Goal: Check status: Check status

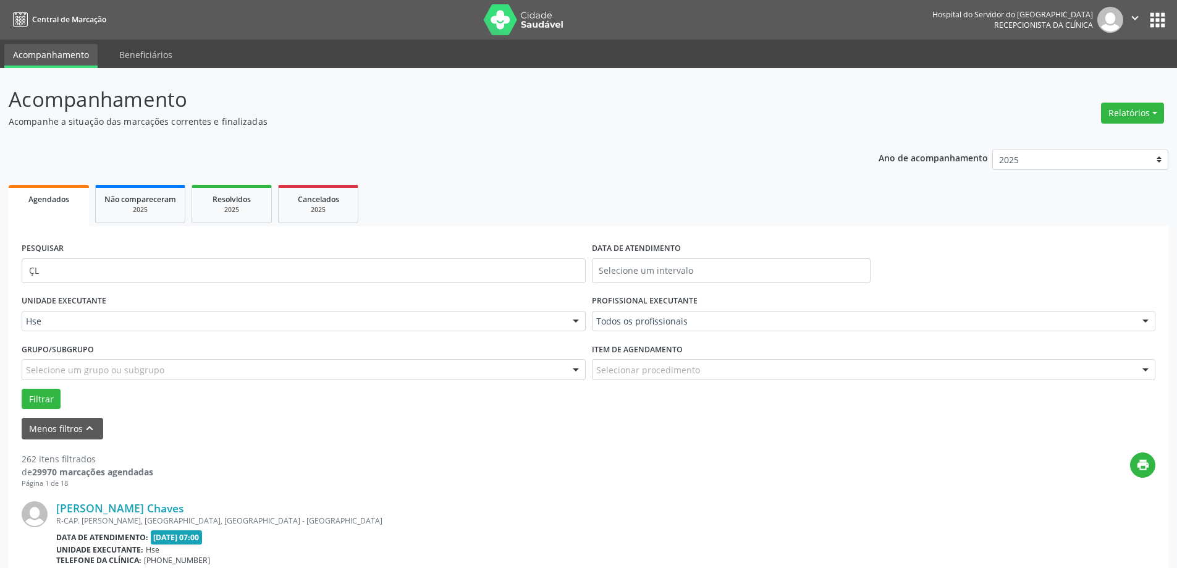
type input "Ç"
type input "[PERSON_NAME]"
click at [41, 397] on button "Filtrar" at bounding box center [41, 399] width 39 height 21
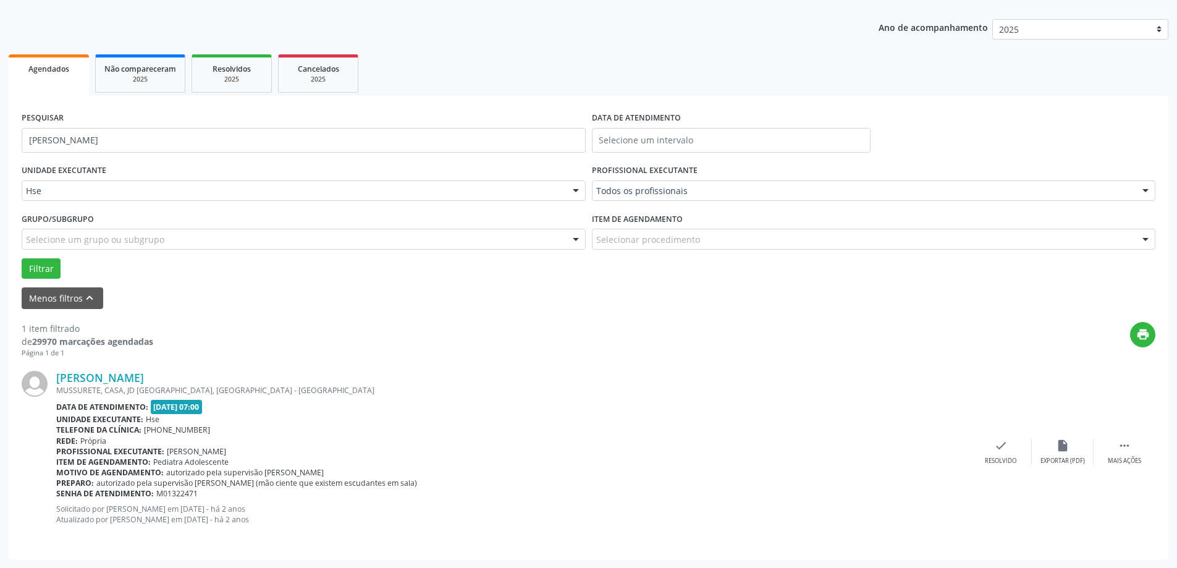
click at [161, 370] on div "[PERSON_NAME] [PERSON_NAME], CASA, JD SAO PAULO, [GEOGRAPHIC_DATA] - PE Data de…" at bounding box center [589, 452] width 1134 height 188
click at [144, 373] on link "[PERSON_NAME]" at bounding box center [100, 378] width 88 height 14
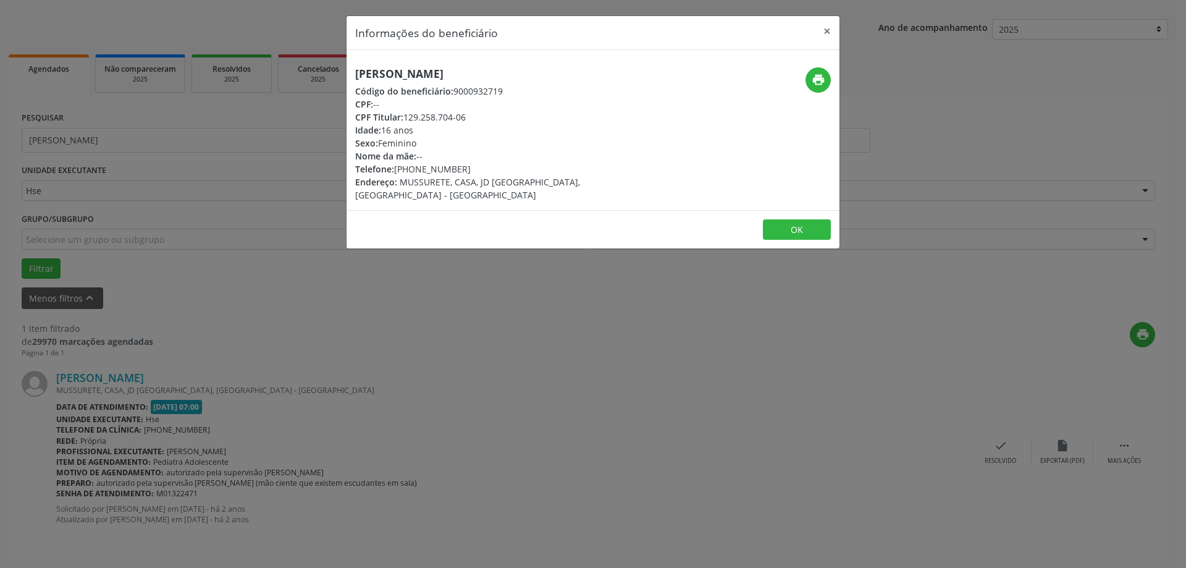
click at [831, 85] on div "print" at bounding box center [757, 134] width 164 height 134
click at [803, 74] on div "print" at bounding box center [757, 79] width 147 height 25
click at [824, 75] on icon "print" at bounding box center [819, 80] width 14 height 14
click at [812, 78] on icon "print" at bounding box center [819, 80] width 14 height 14
click at [829, 33] on button "×" at bounding box center [827, 31] width 25 height 30
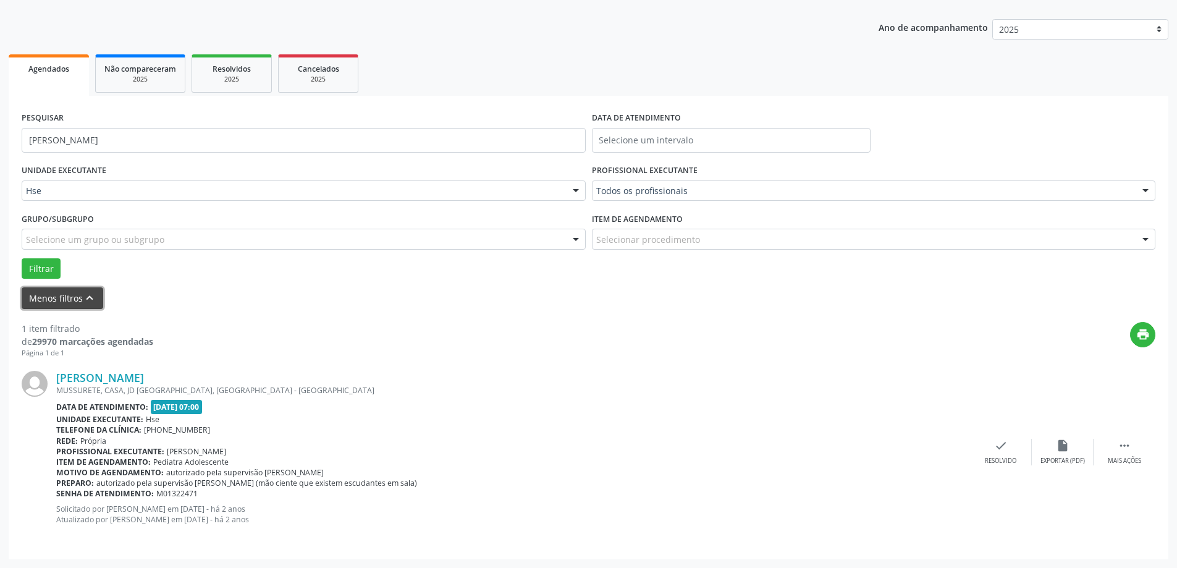
click at [80, 298] on button "Menos filtros keyboard_arrow_up" at bounding box center [63, 298] width 82 height 22
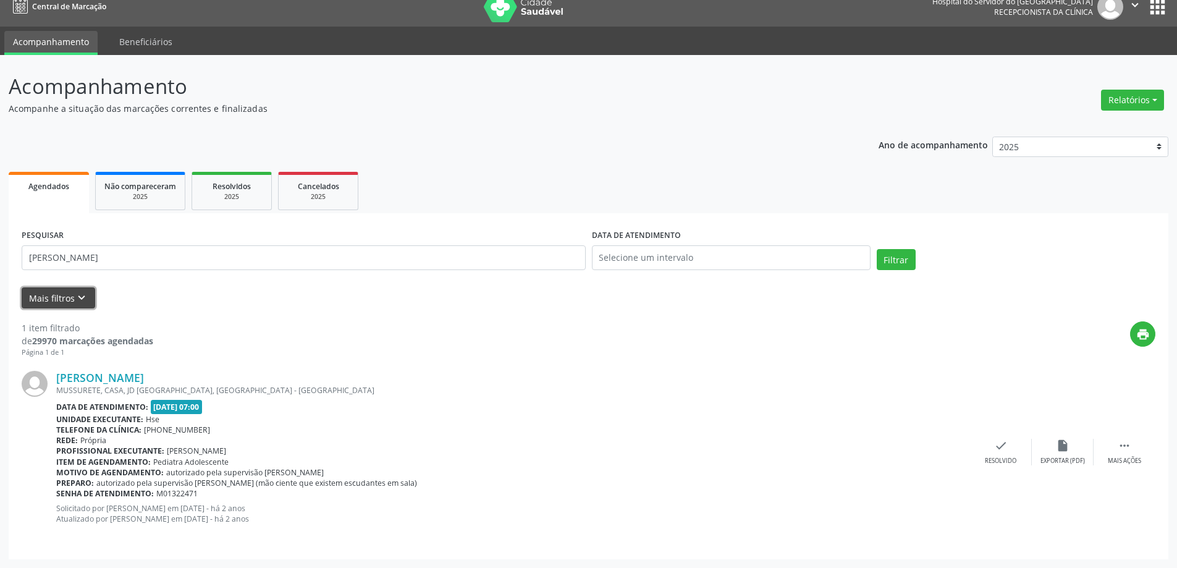
scroll to position [13, 0]
click at [161, 256] on input "[PERSON_NAME]" at bounding box center [304, 257] width 564 height 25
drag, startPoint x: 169, startPoint y: 255, endPoint x: 0, endPoint y: 255, distance: 168.7
click at [0, 255] on div "Acompanhamento Acompanhe a situação das marcações correntes e finalizadas Relat…" at bounding box center [588, 311] width 1177 height 513
type input "[PERSON_NAME]"
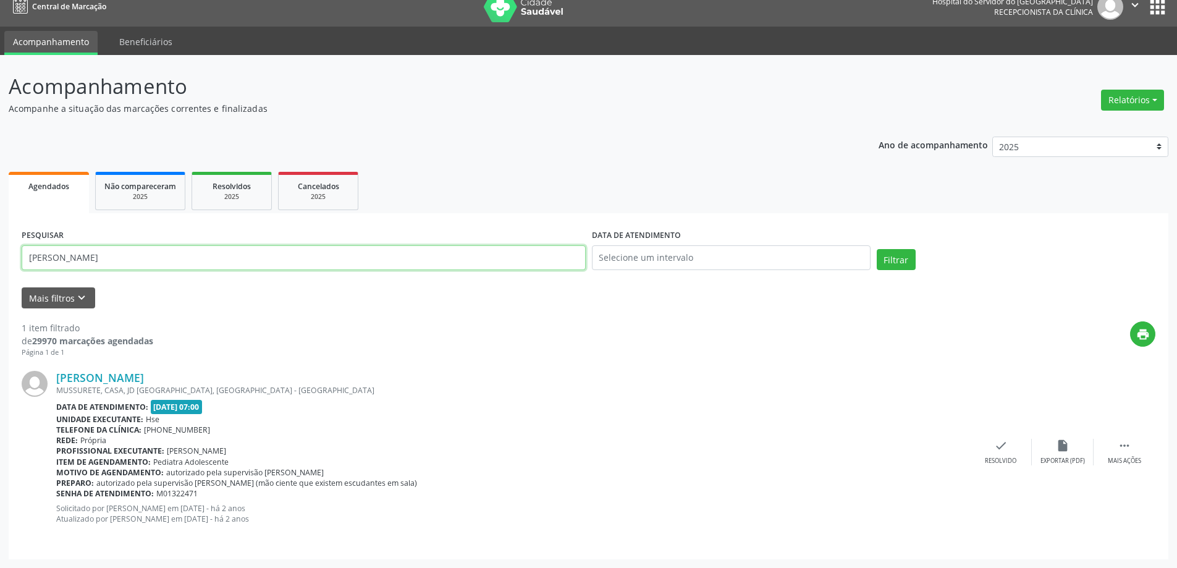
click at [877, 249] on button "Filtrar" at bounding box center [896, 259] width 39 height 21
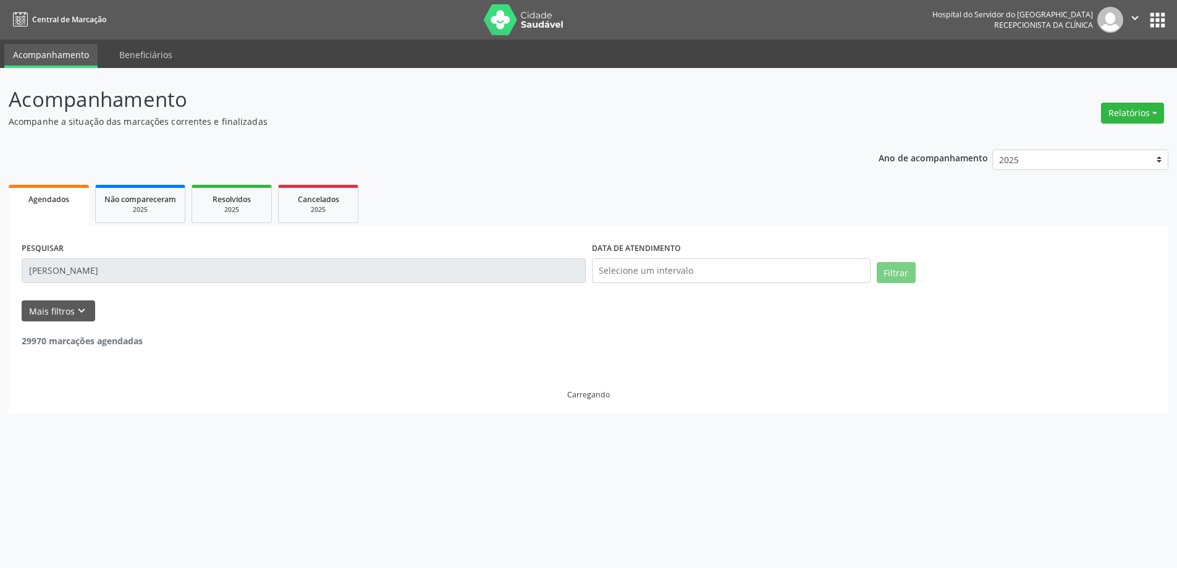
scroll to position [0, 0]
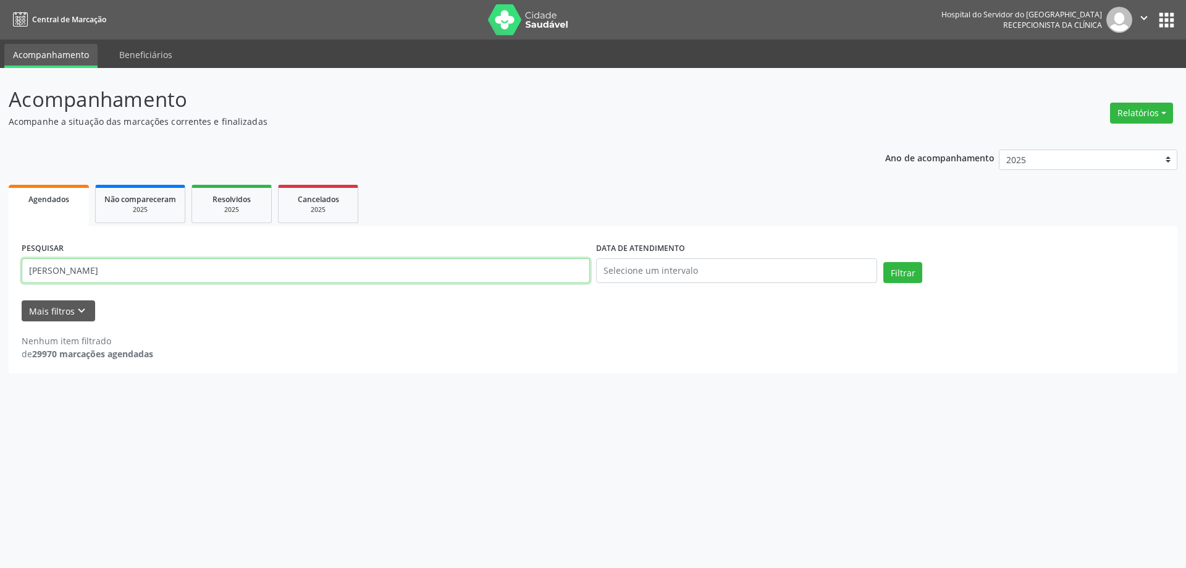
drag, startPoint x: 178, startPoint y: 267, endPoint x: 0, endPoint y: 265, distance: 178.0
click at [0, 265] on div "Acompanhamento Acompanhe a situação das marcações correntes e finalizadas Relat…" at bounding box center [593, 318] width 1186 height 500
click at [159, 267] on input "[PERSON_NAME]" at bounding box center [306, 270] width 568 height 25
click at [228, 217] on link "Resolvidos 2025" at bounding box center [232, 204] width 80 height 38
select select "9"
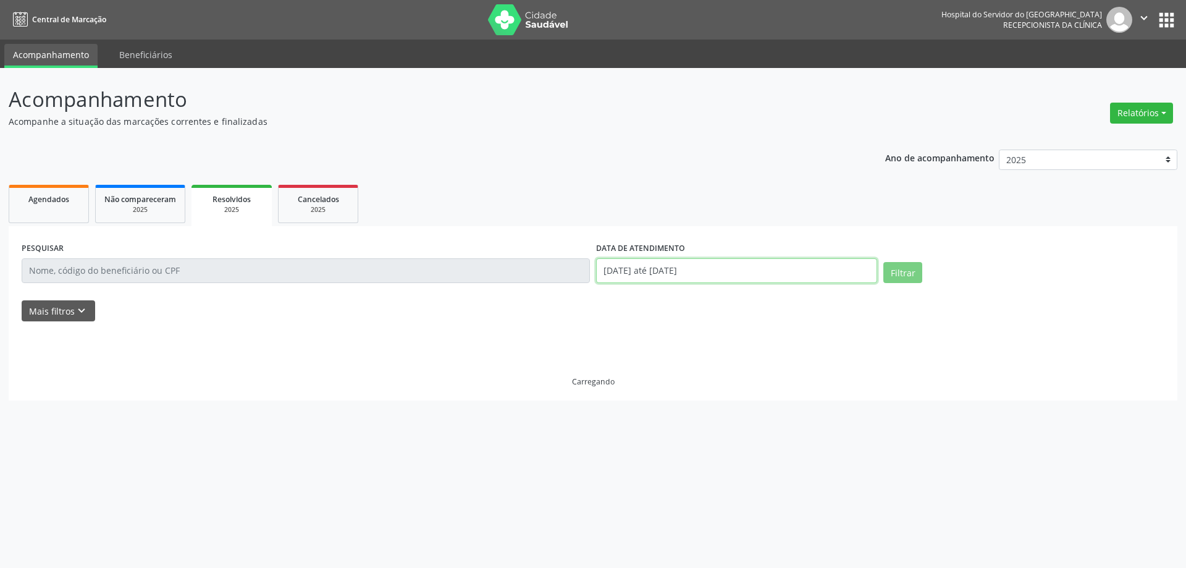
click at [763, 271] on input "[DATE] até [DATE]" at bounding box center [736, 270] width 281 height 25
click at [713, 333] on span "2" at bounding box center [714, 335] width 24 height 24
type input "[DATE]"
click at [695, 202] on ul "Agendados Não compareceram 2025 Resolvidos 2025 Cancelados 2025" at bounding box center [593, 204] width 1169 height 44
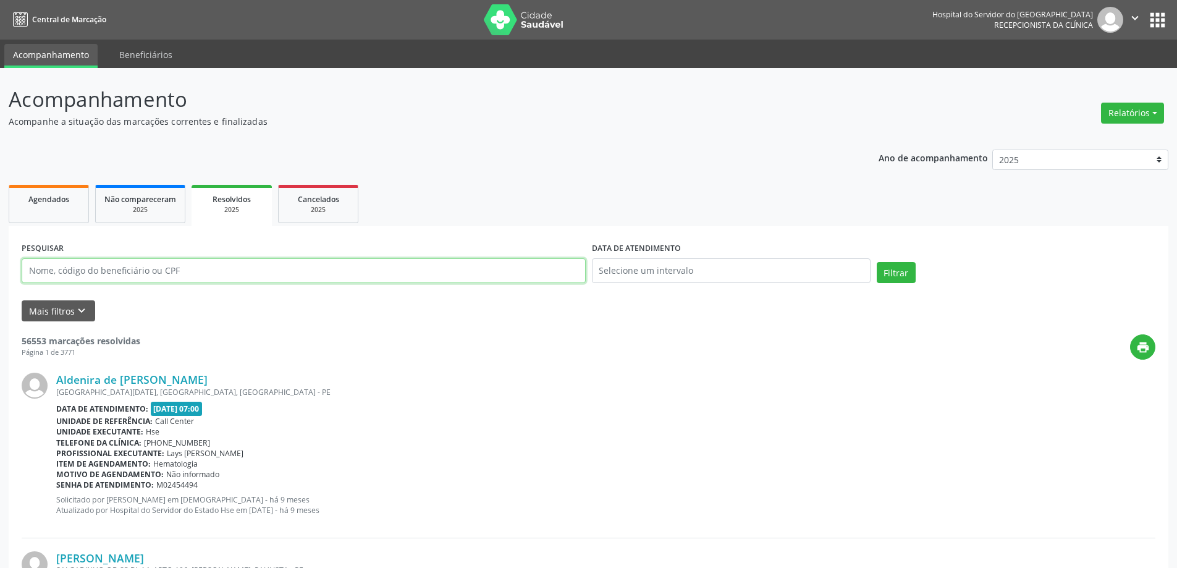
click at [148, 272] on input "text" at bounding box center [304, 270] width 564 height 25
paste input "[PERSON_NAME]"
type input "[PERSON_NAME]"
click at [877, 262] on button "Filtrar" at bounding box center [896, 272] width 39 height 21
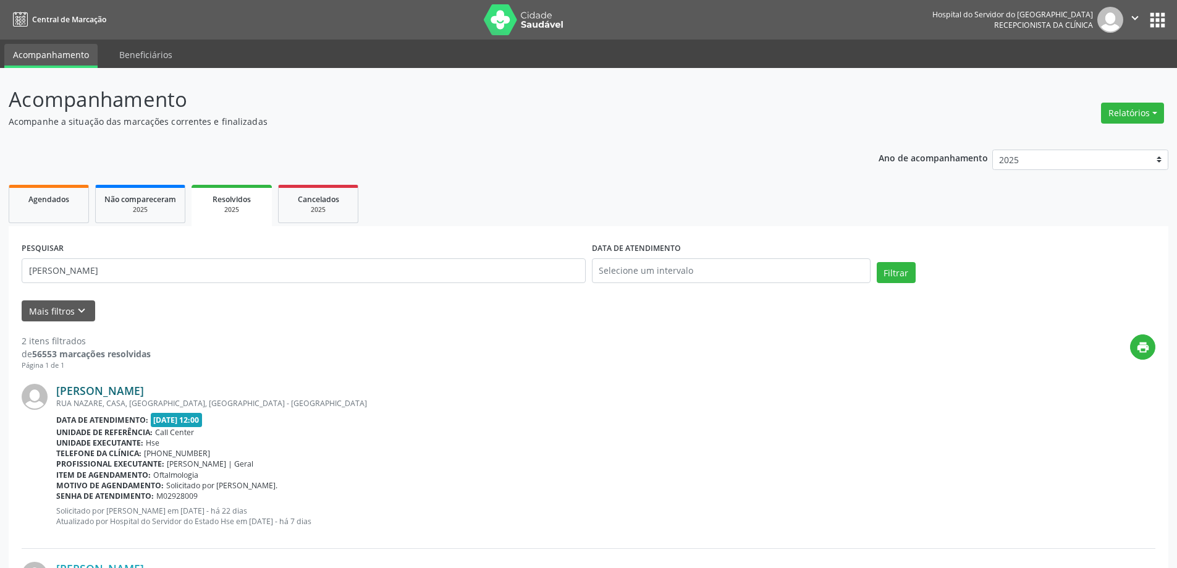
click at [140, 386] on link "[PERSON_NAME]" at bounding box center [100, 391] width 88 height 14
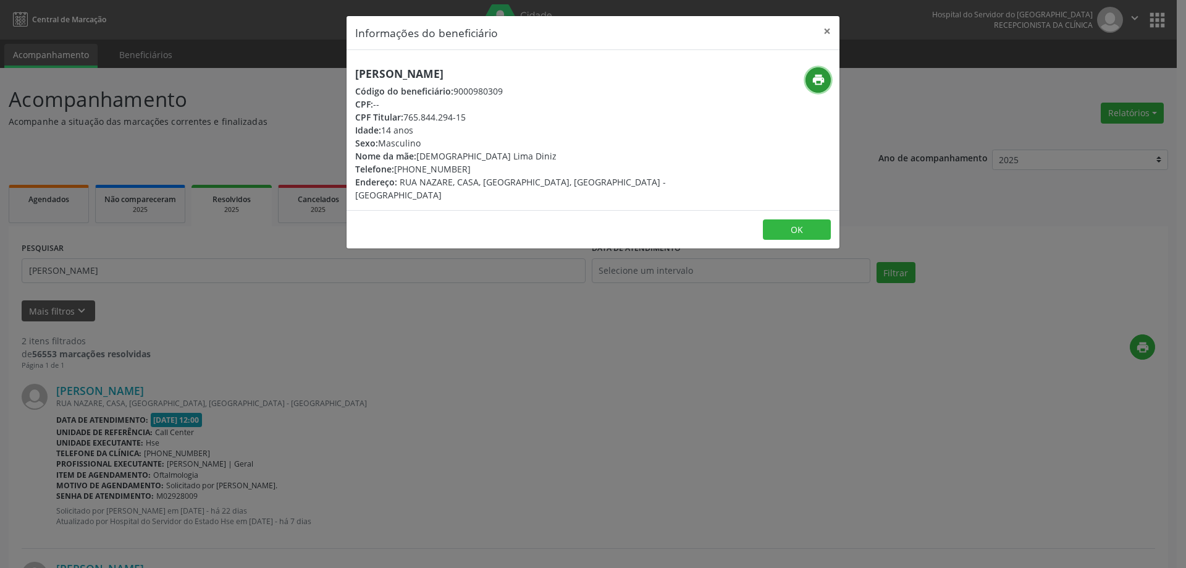
click at [817, 83] on icon "print" at bounding box center [819, 80] width 14 height 14
click at [827, 28] on button "×" at bounding box center [827, 31] width 25 height 30
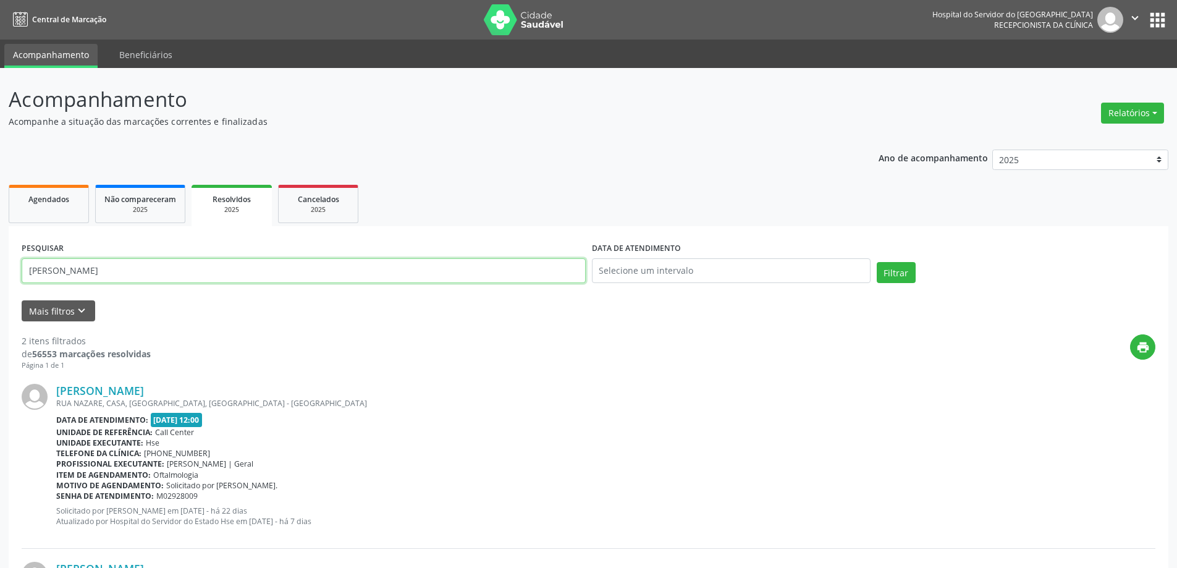
drag, startPoint x: 180, startPoint y: 276, endPoint x: 13, endPoint y: 293, distance: 167.7
click at [14, 294] on div "PESQUISAR [PERSON_NAME] DATA DE ATENDIMENTO Filtrar UNIDADE EXECUTANTE Selecion…" at bounding box center [589, 482] width 1160 height 513
click at [85, 200] on link "Agendados" at bounding box center [49, 204] width 80 height 38
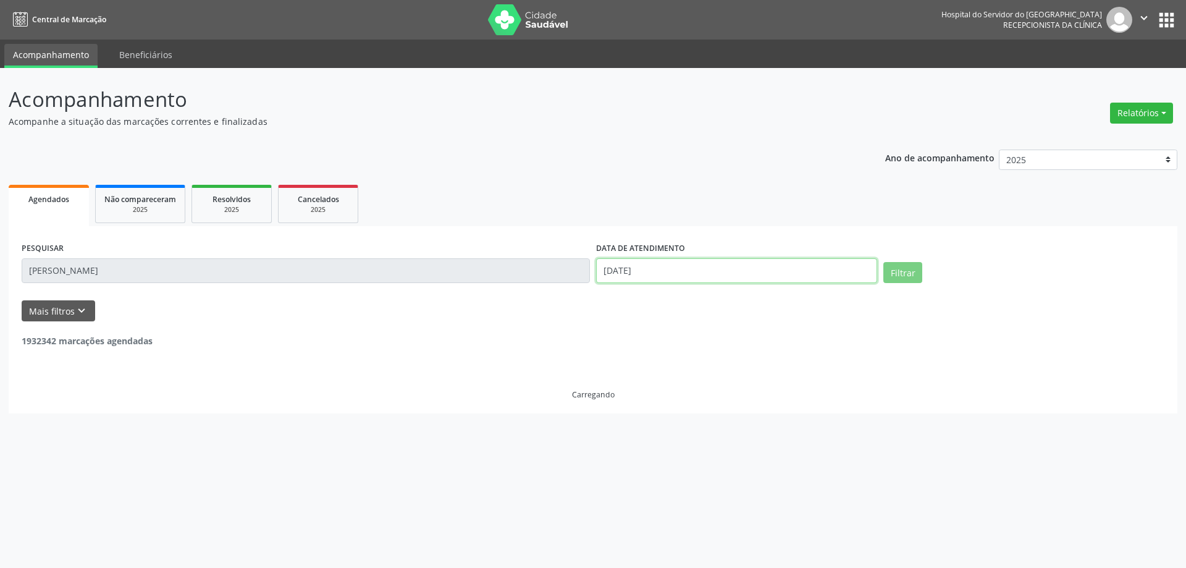
click at [666, 272] on input "[DATE]" at bounding box center [736, 270] width 281 height 25
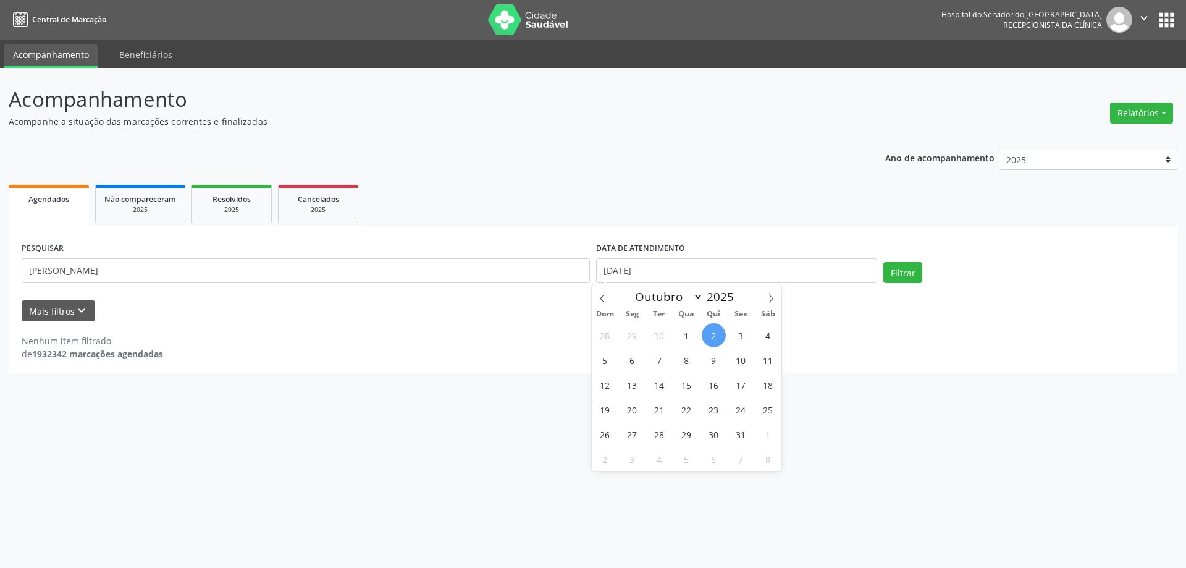
click at [714, 335] on span "2" at bounding box center [714, 335] width 24 height 24
type input "[DATE]"
click at [671, 232] on div "PESQUISAR [PERSON_NAME] DATA DE ATENDIMENTO Filtrar UNIDADE EXECUTANTE Selecion…" at bounding box center [593, 299] width 1169 height 147
drag, startPoint x: 158, startPoint y: 272, endPoint x: 1, endPoint y: 289, distance: 157.8
click at [1, 289] on div "Acompanhamento Acompanhe a situação das marcações correntes e finalizadas Relat…" at bounding box center [593, 318] width 1186 height 500
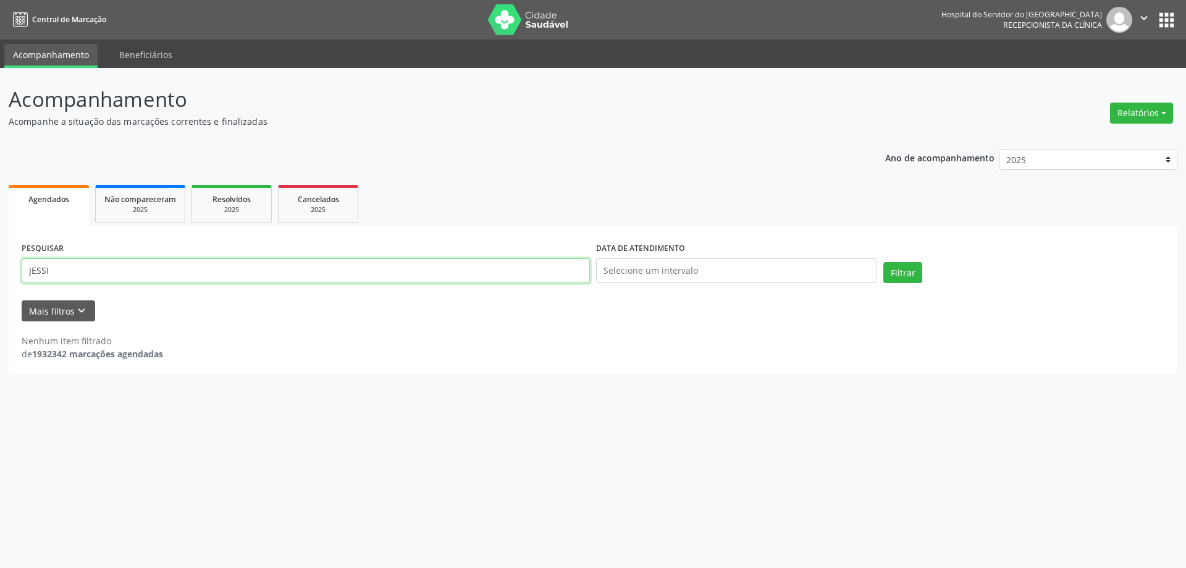
type input "[PERSON_NAME]"
click at [884, 262] on button "Filtrar" at bounding box center [903, 272] width 39 height 21
drag, startPoint x: 135, startPoint y: 270, endPoint x: 0, endPoint y: 276, distance: 135.5
click at [0, 276] on div "Acompanhamento Acompanhe a situação das marcações correntes e finalizadas Relat…" at bounding box center [593, 318] width 1186 height 500
click at [232, 209] on div "2025" at bounding box center [232, 209] width 62 height 9
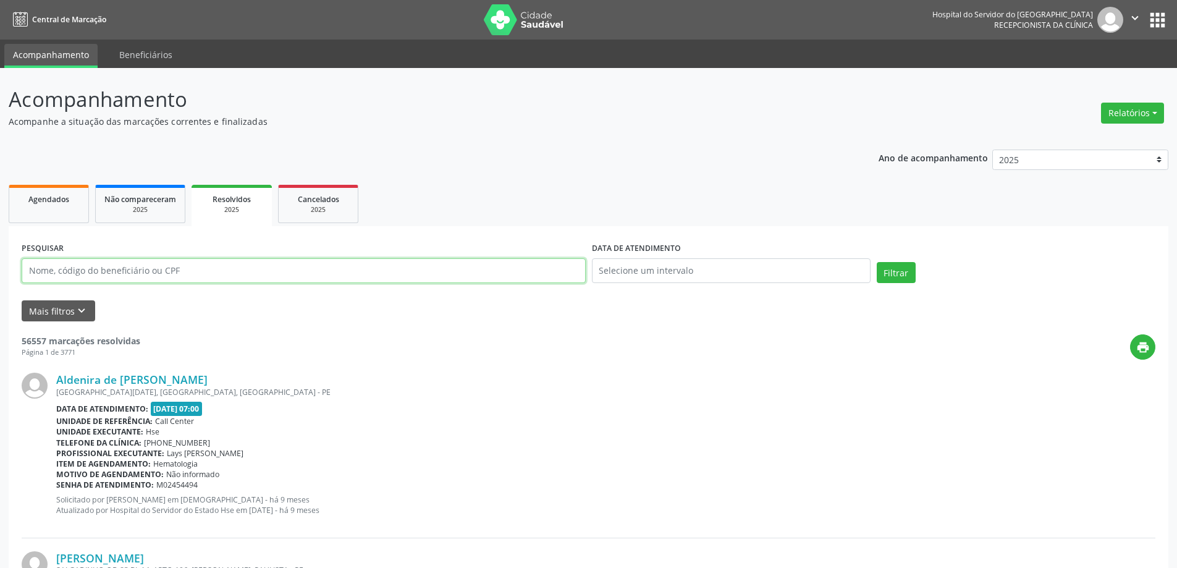
click at [170, 279] on input "text" at bounding box center [304, 270] width 564 height 25
paste input "[PERSON_NAME]"
click at [877, 262] on button "Filtrar" at bounding box center [896, 272] width 39 height 21
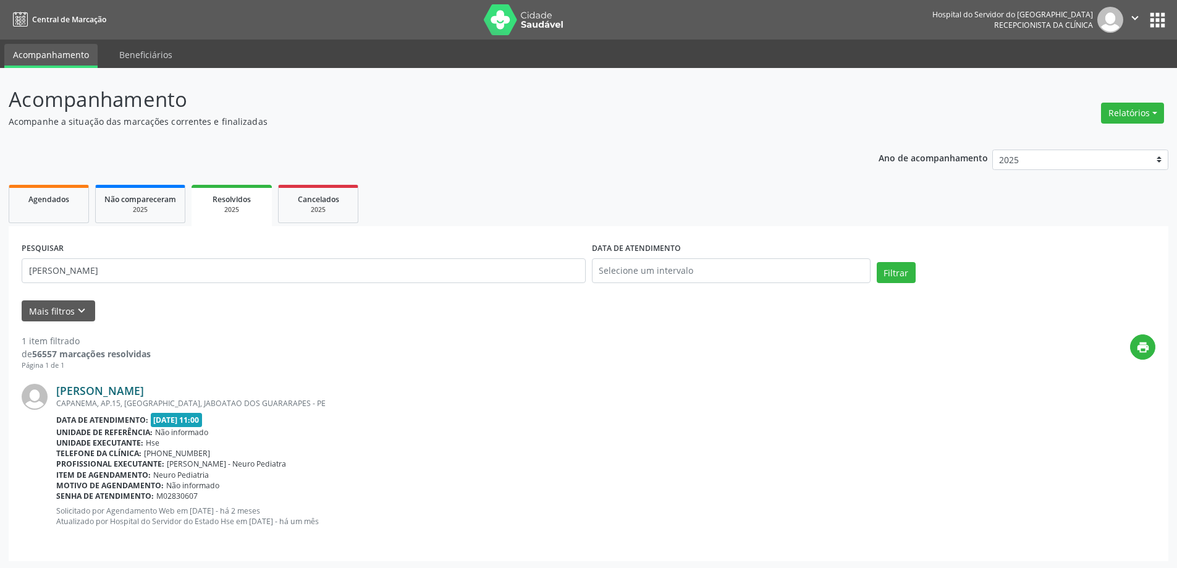
click at [144, 390] on link "[PERSON_NAME]" at bounding box center [100, 391] width 88 height 14
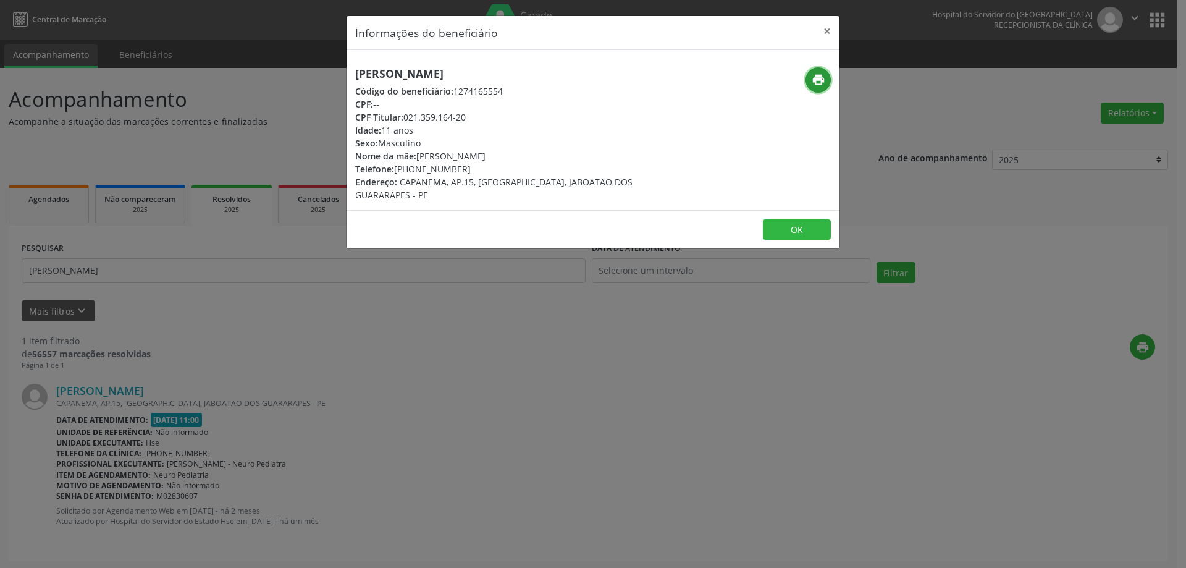
click at [814, 78] on icon "print" at bounding box center [819, 80] width 14 height 14
click at [825, 27] on button "×" at bounding box center [827, 31] width 25 height 30
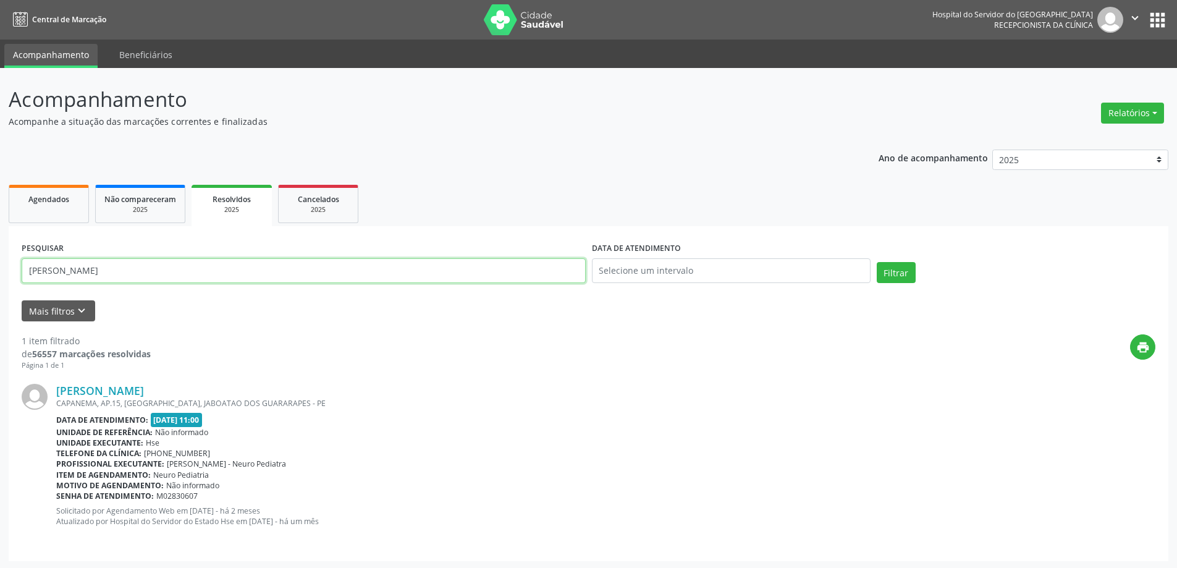
drag, startPoint x: 214, startPoint y: 272, endPoint x: 0, endPoint y: 285, distance: 214.2
click at [0, 285] on div "Acompanhamento Acompanhe a situação das marcações correntes e finalizadas Relat…" at bounding box center [588, 319] width 1177 height 502
type input "[PERSON_NAME]"
click at [877, 262] on button "Filtrar" at bounding box center [896, 272] width 39 height 21
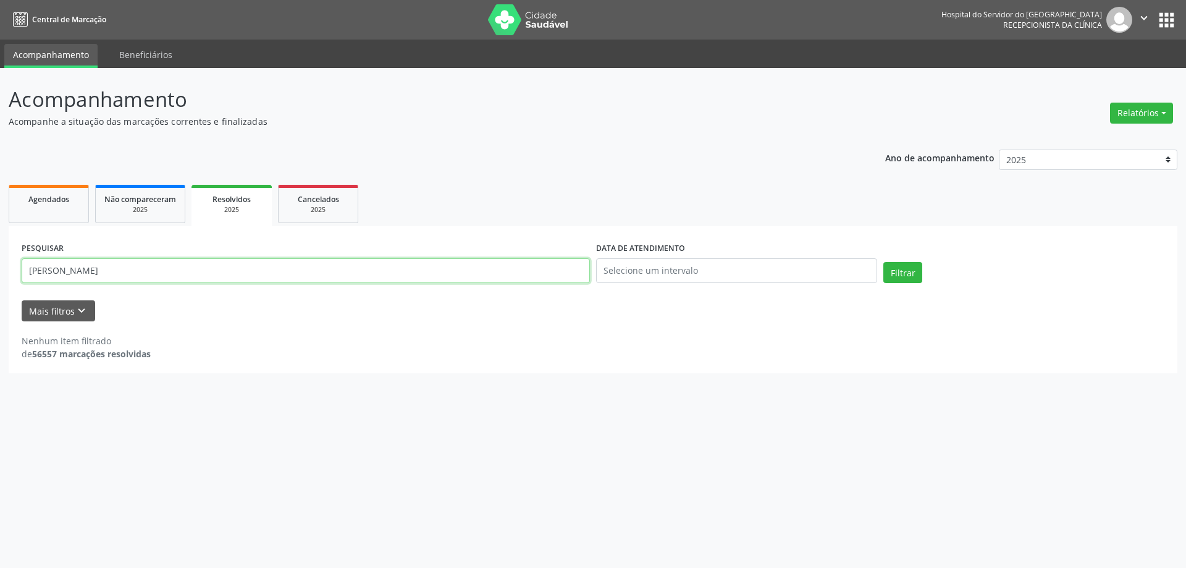
drag, startPoint x: 130, startPoint y: 274, endPoint x: 4, endPoint y: 279, distance: 125.5
click at [4, 279] on div "Acompanhamento Acompanhe a situação das marcações correntes e finalizadas Relat…" at bounding box center [593, 318] width 1186 height 500
click at [69, 196] on span "Agendados" at bounding box center [48, 199] width 41 height 11
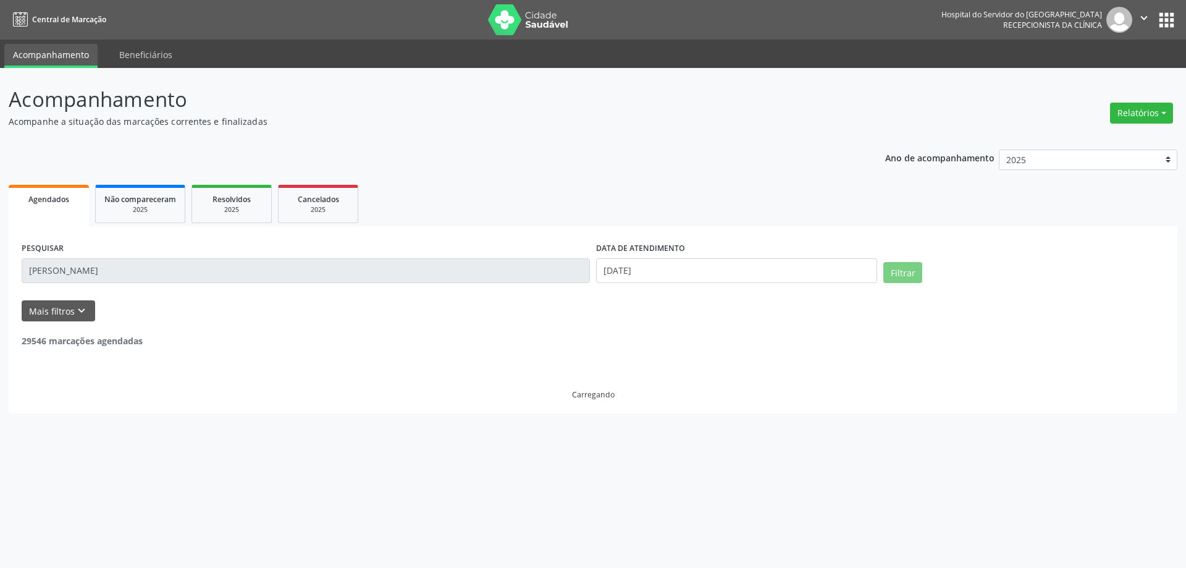
click at [148, 262] on input "[PERSON_NAME]" at bounding box center [306, 270] width 568 height 25
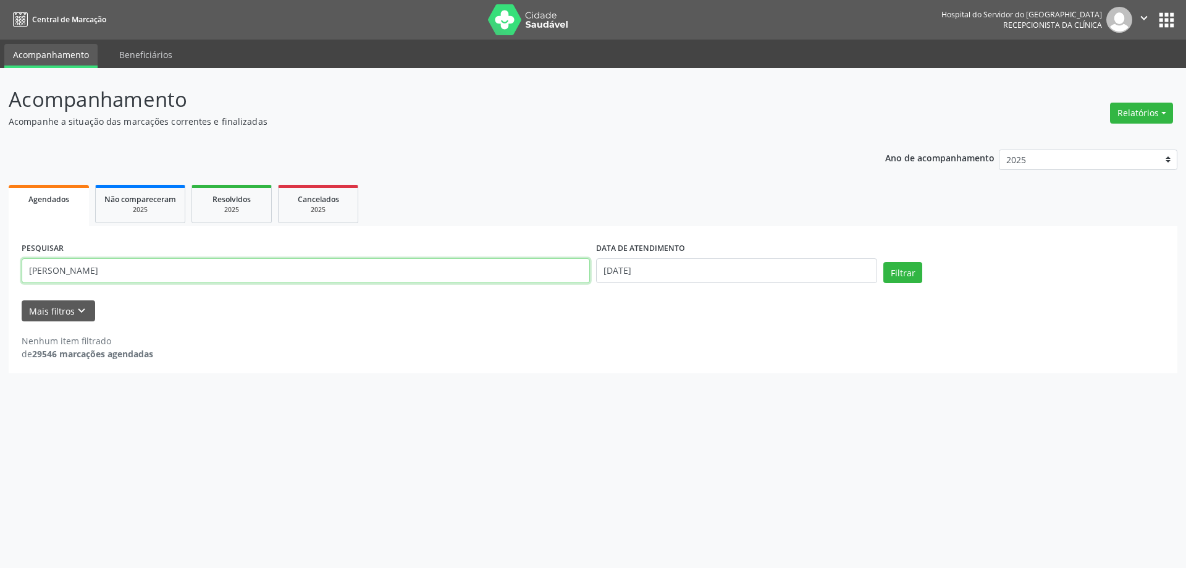
drag, startPoint x: 143, startPoint y: 270, endPoint x: 0, endPoint y: 284, distance: 143.4
click at [0, 284] on div "Acompanhamento Acompanhe a situação das marcações correntes e finalizadas Relat…" at bounding box center [593, 318] width 1186 height 500
paste input "[PERSON_NAME]"
click at [884, 262] on button "Filtrar" at bounding box center [903, 272] width 39 height 21
click at [135, 277] on input "[PERSON_NAME]" at bounding box center [306, 270] width 568 height 25
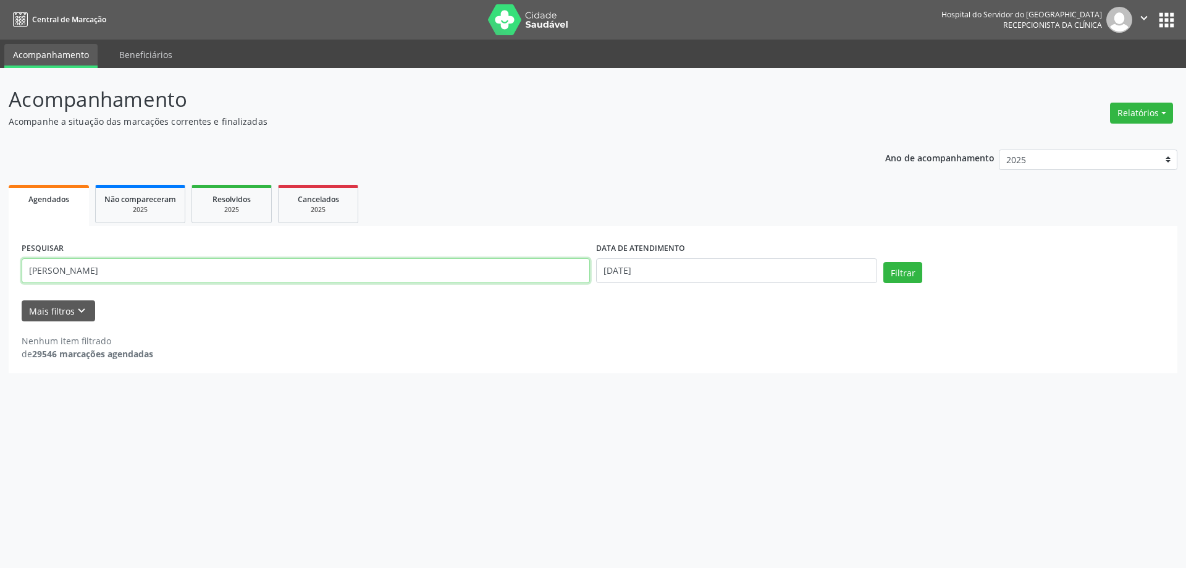
type input "[PERSON_NAME]"
click at [884, 262] on button "Filtrar" at bounding box center [903, 272] width 39 height 21
click at [196, 275] on input "[PERSON_NAME]" at bounding box center [306, 270] width 568 height 25
click at [659, 270] on input "[DATE]" at bounding box center [736, 270] width 281 height 25
click at [713, 336] on span "2" at bounding box center [714, 335] width 24 height 24
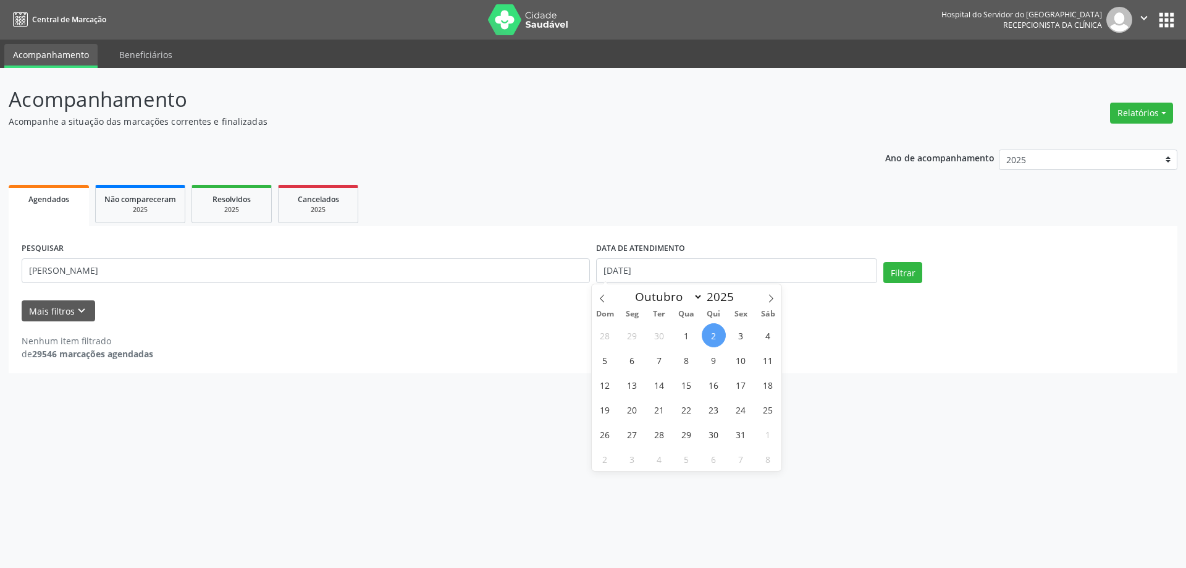
type input "[DATE]"
click at [712, 237] on div "PESQUISAR [PERSON_NAME] DATA DE ATENDIMENTO Filtrar UNIDADE EXECUTANTE Selecion…" at bounding box center [593, 299] width 1169 height 147
click at [898, 282] on button "Filtrar" at bounding box center [903, 272] width 39 height 21
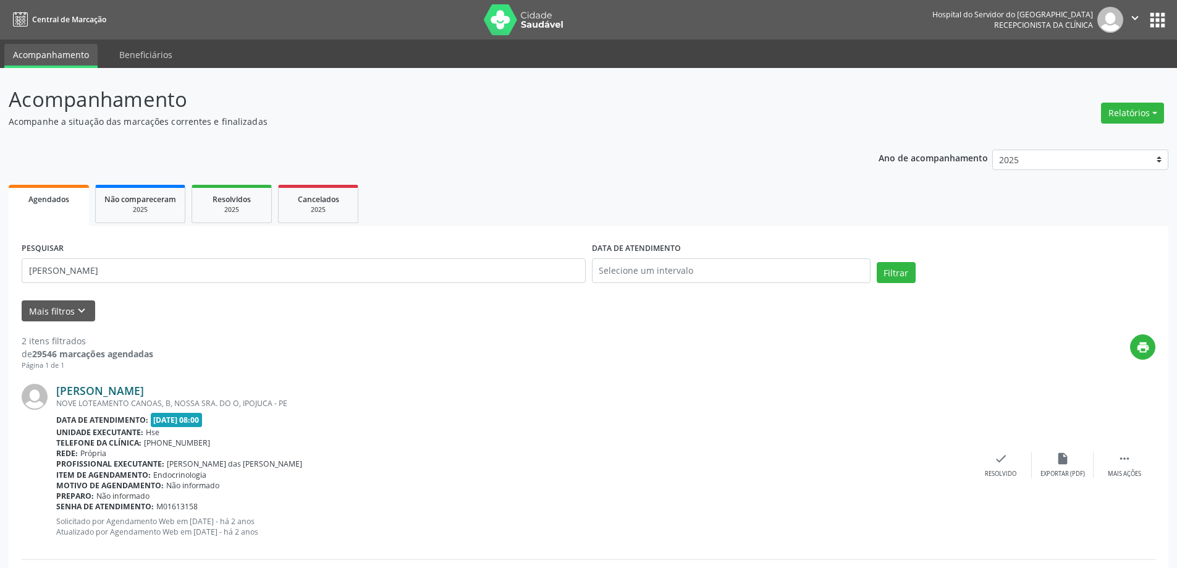
click at [144, 387] on link "[PERSON_NAME]" at bounding box center [100, 391] width 88 height 14
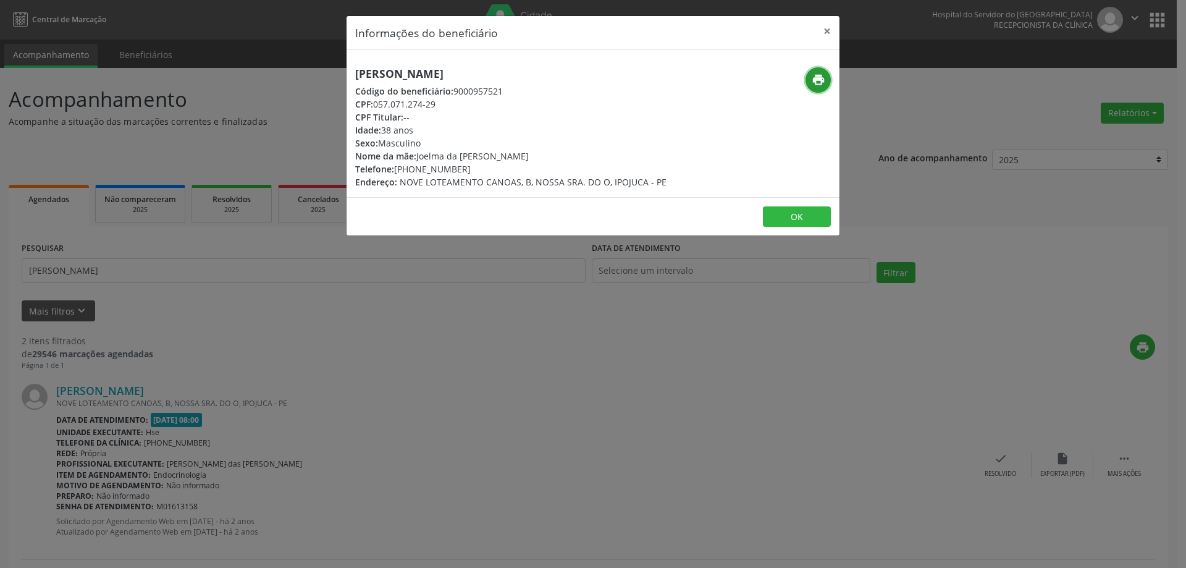
click at [823, 84] on icon "print" at bounding box center [819, 80] width 14 height 14
click at [822, 34] on button "×" at bounding box center [827, 31] width 25 height 30
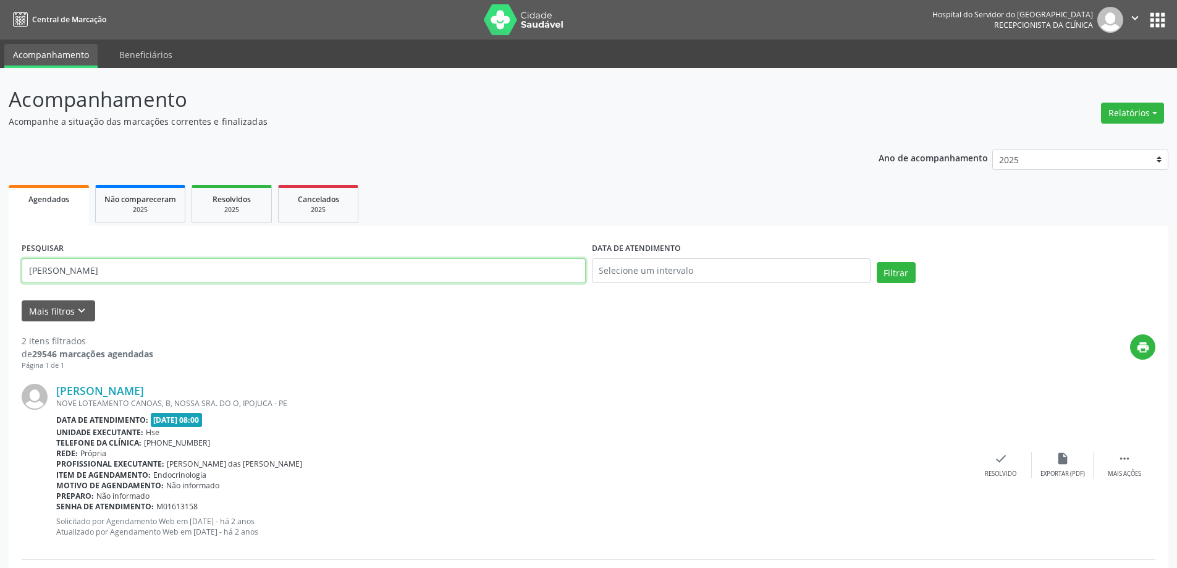
drag, startPoint x: 180, startPoint y: 270, endPoint x: 0, endPoint y: 282, distance: 180.2
click at [0, 282] on div "Acompanhamento Acompanhe a situação das marcações correntes e finalizadas Relat…" at bounding box center [588, 418] width 1177 height 701
type input "[PERSON_NAME] DE AMORIM"
click at [877, 262] on button "Filtrar" at bounding box center [896, 272] width 39 height 21
click at [156, 385] on link "[PERSON_NAME] de Amorim" at bounding box center [131, 391] width 150 height 14
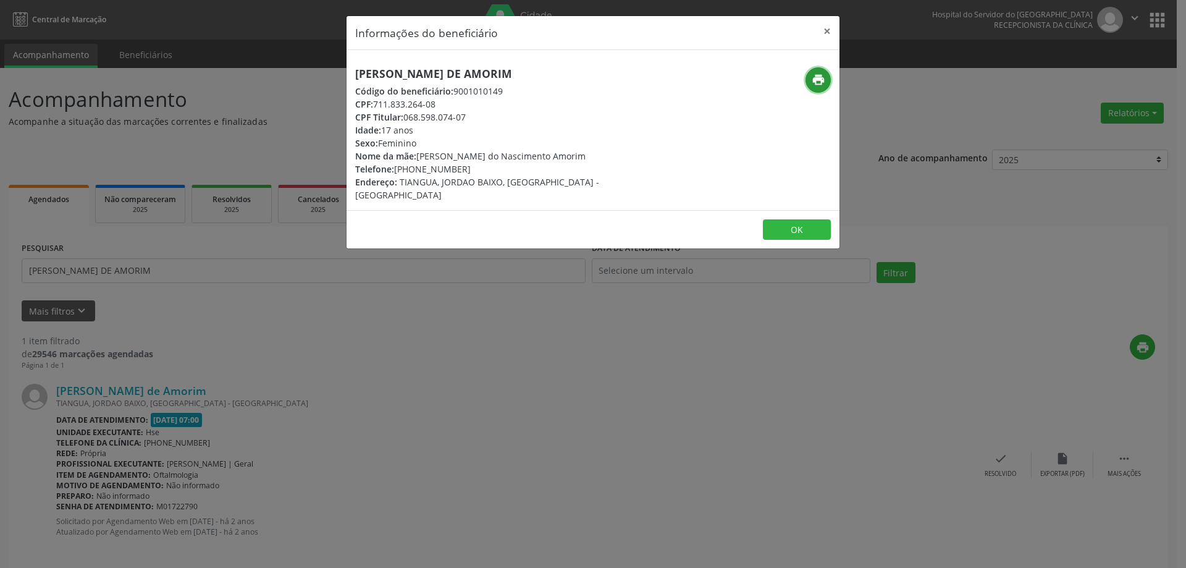
click at [819, 84] on icon "print" at bounding box center [819, 80] width 14 height 14
click at [825, 36] on button "×" at bounding box center [827, 31] width 25 height 30
